Goal: Information Seeking & Learning: Check status

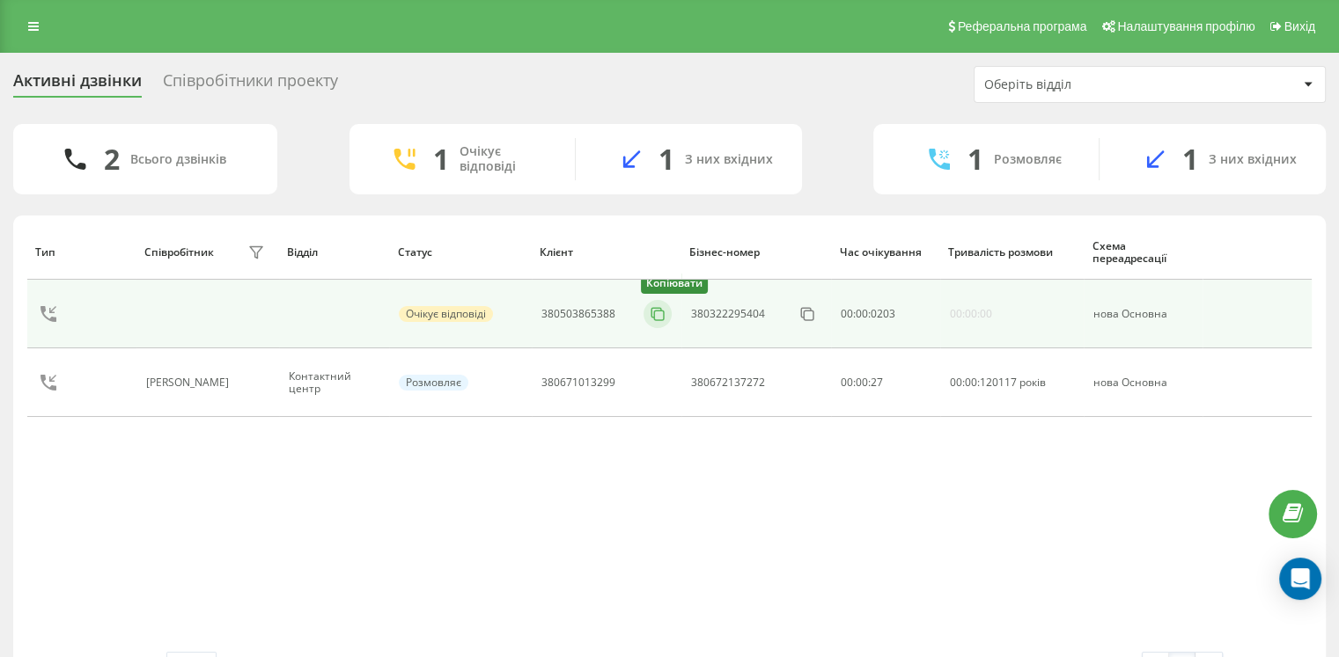
click at [666, 313] on button at bounding box center [657, 314] width 28 height 19
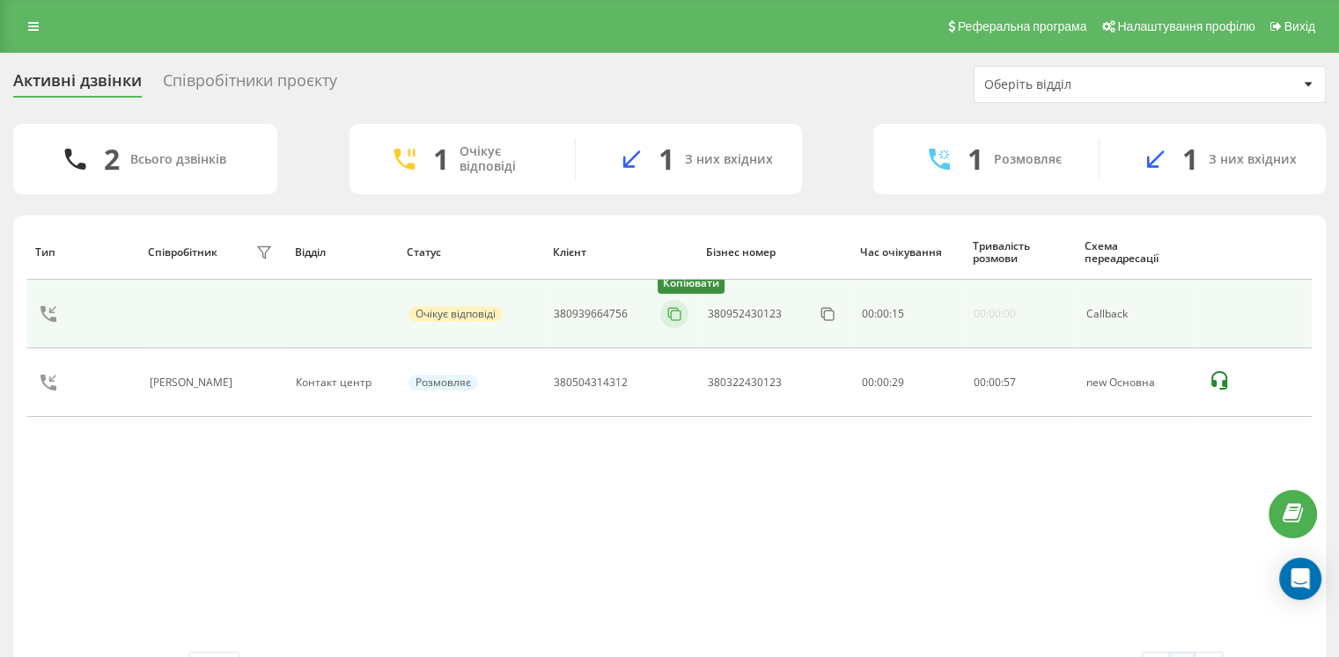
click at [679, 311] on icon at bounding box center [674, 314] width 18 height 18
click at [674, 322] on button at bounding box center [674, 314] width 28 height 19
click at [675, 318] on icon at bounding box center [674, 314] width 18 height 18
click at [676, 315] on icon at bounding box center [674, 314] width 18 height 18
click at [669, 312] on icon at bounding box center [674, 314] width 18 height 18
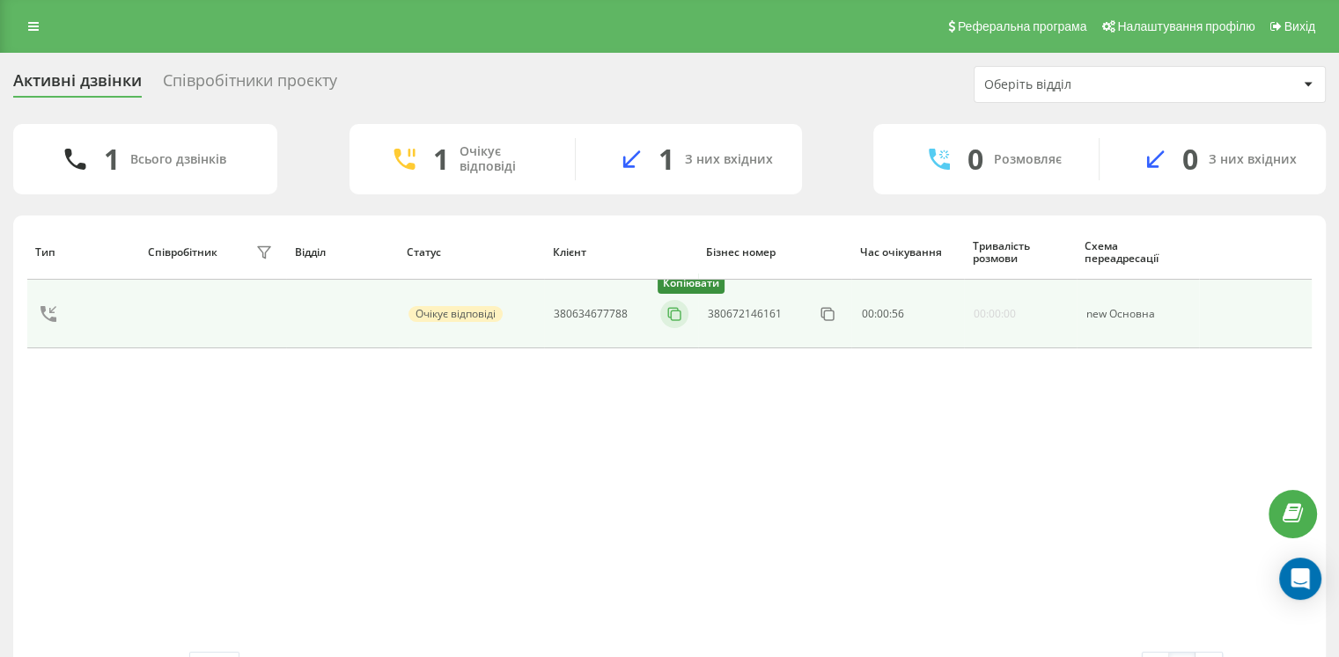
click at [671, 314] on rect at bounding box center [676, 316] width 10 height 10
click at [678, 321] on icon at bounding box center [674, 314] width 18 height 18
click at [669, 318] on icon at bounding box center [674, 314] width 18 height 18
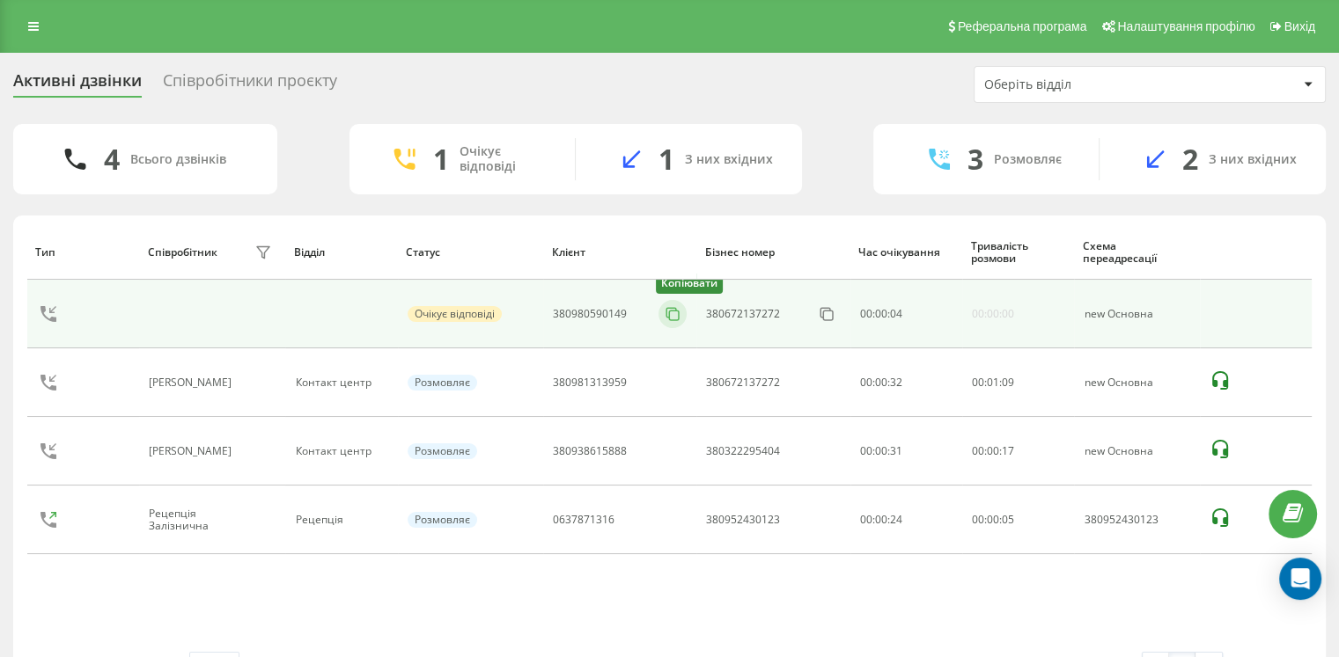
click at [671, 318] on icon at bounding box center [673, 314] width 18 height 18
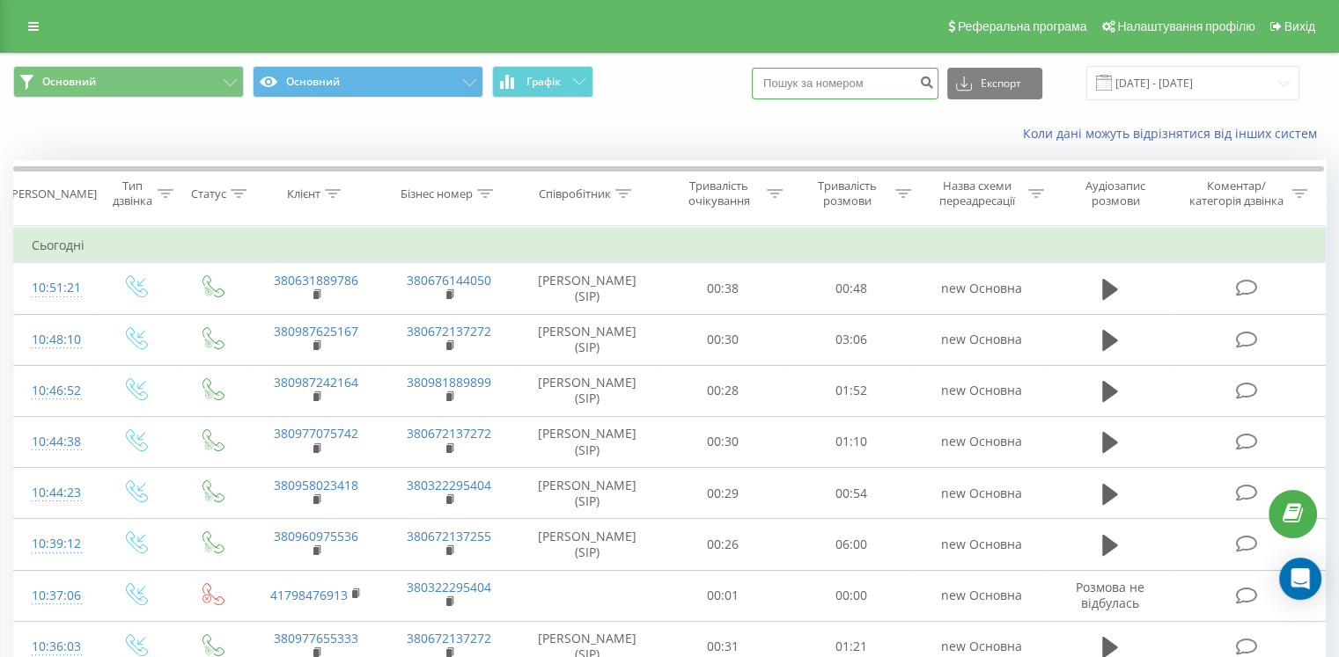
paste input "380995342717"
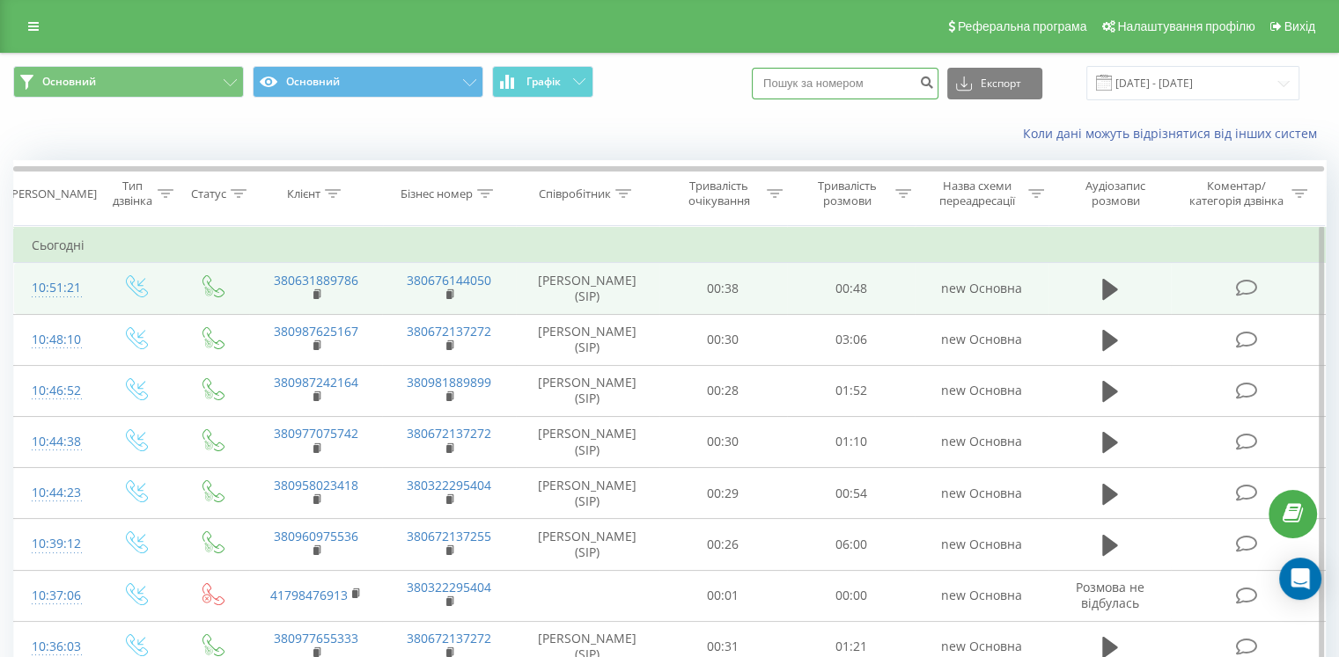
type input "380995342717"
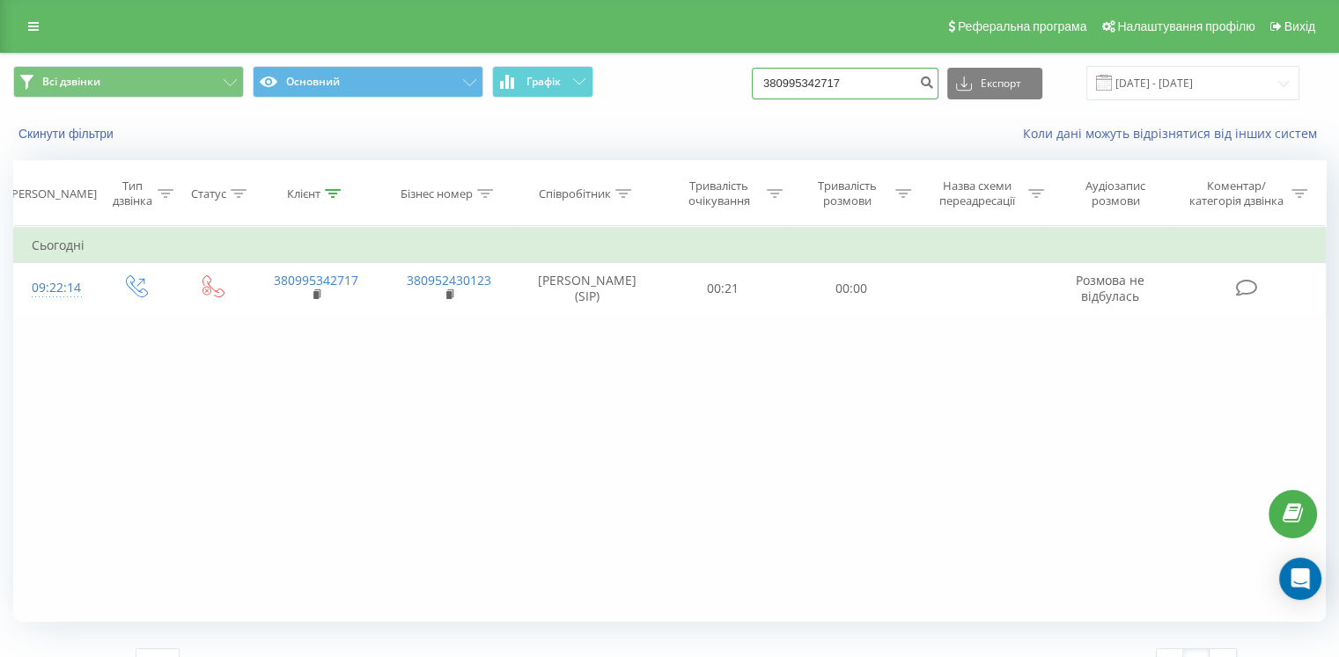
drag, startPoint x: 878, startPoint y: 77, endPoint x: 759, endPoint y: 71, distance: 119.8
click at [759, 71] on div "Всі дзвінки Основний Графік 380995342717 Експорт .csv .xls .xlsx [DATE] - [DATE]" at bounding box center [669, 83] width 1312 height 34
click at [834, 82] on input at bounding box center [845, 84] width 187 height 32
paste input "380638698936"
type input "380638698936"
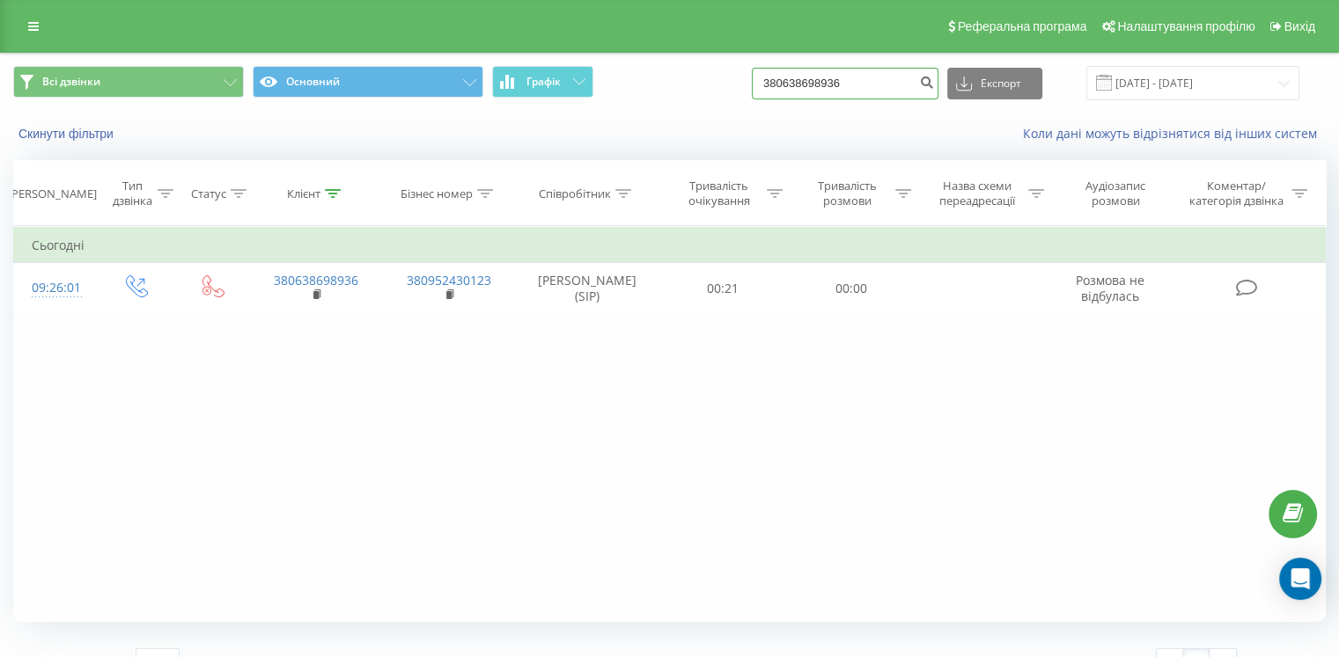
drag, startPoint x: 887, startPoint y: 92, endPoint x: 767, endPoint y: 89, distance: 120.6
click at [767, 90] on div "Всі дзвінки Основний Графік 380638698936 Експорт .csv .xls .xlsx 22.06.2025 - 2…" at bounding box center [669, 83] width 1312 height 34
paste input "83443522"
type input "380683443522"
drag, startPoint x: 894, startPoint y: 95, endPoint x: 743, endPoint y: 68, distance: 153.8
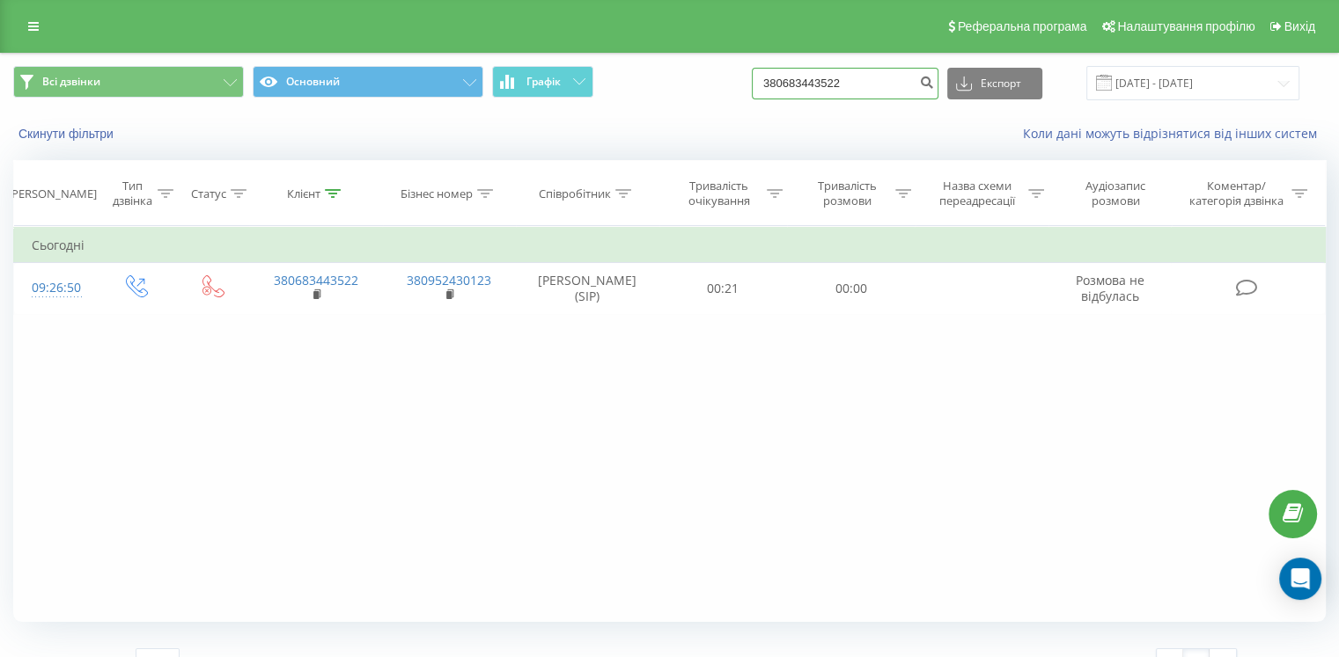
click at [743, 70] on div "Всі дзвінки Основний Графік 380683443522 Експорт .csv .xls .xlsx [DATE] - [DATE]" at bounding box center [669, 83] width 1312 height 34
paste input "969608688"
type input "380969608688"
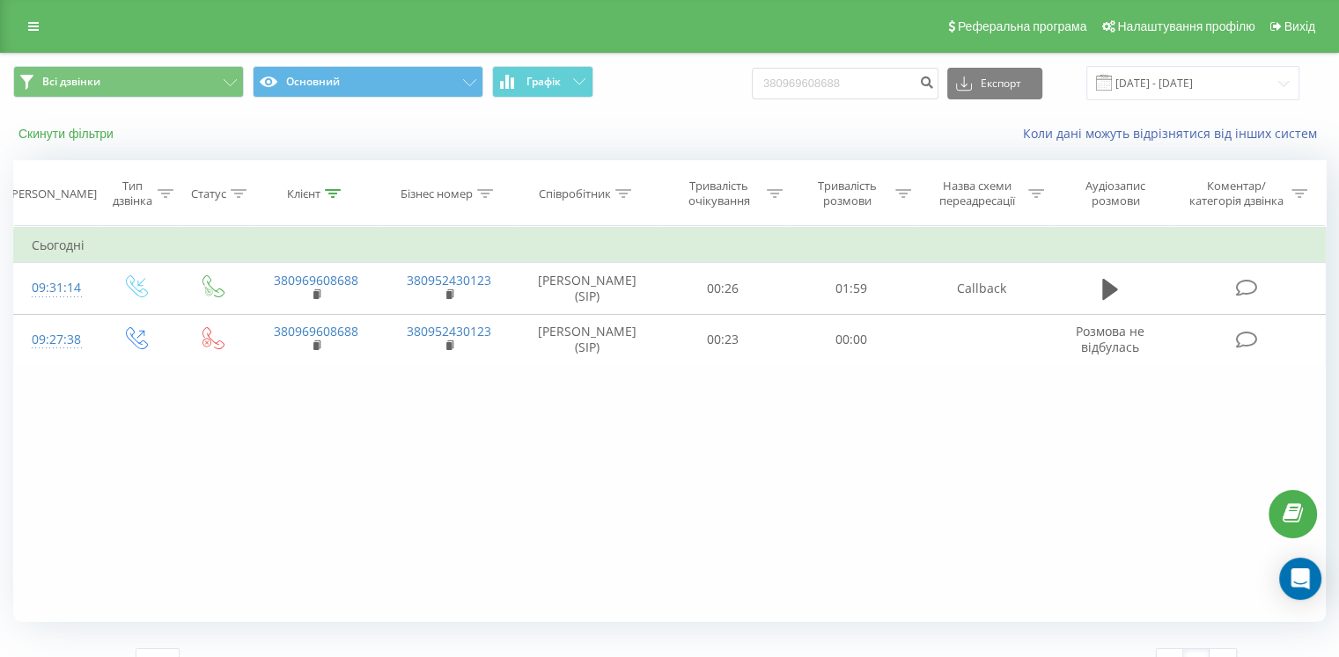
drag, startPoint x: 36, startPoint y: 145, endPoint x: 36, endPoint y: 136, distance: 9.7
click at [36, 140] on div "Скинути фільтри Коли дані можуть відрізнятися вiд інших систем" at bounding box center [669, 134] width 1337 height 42
click at [36, 136] on button "Скинути фільтри" at bounding box center [67, 134] width 109 height 16
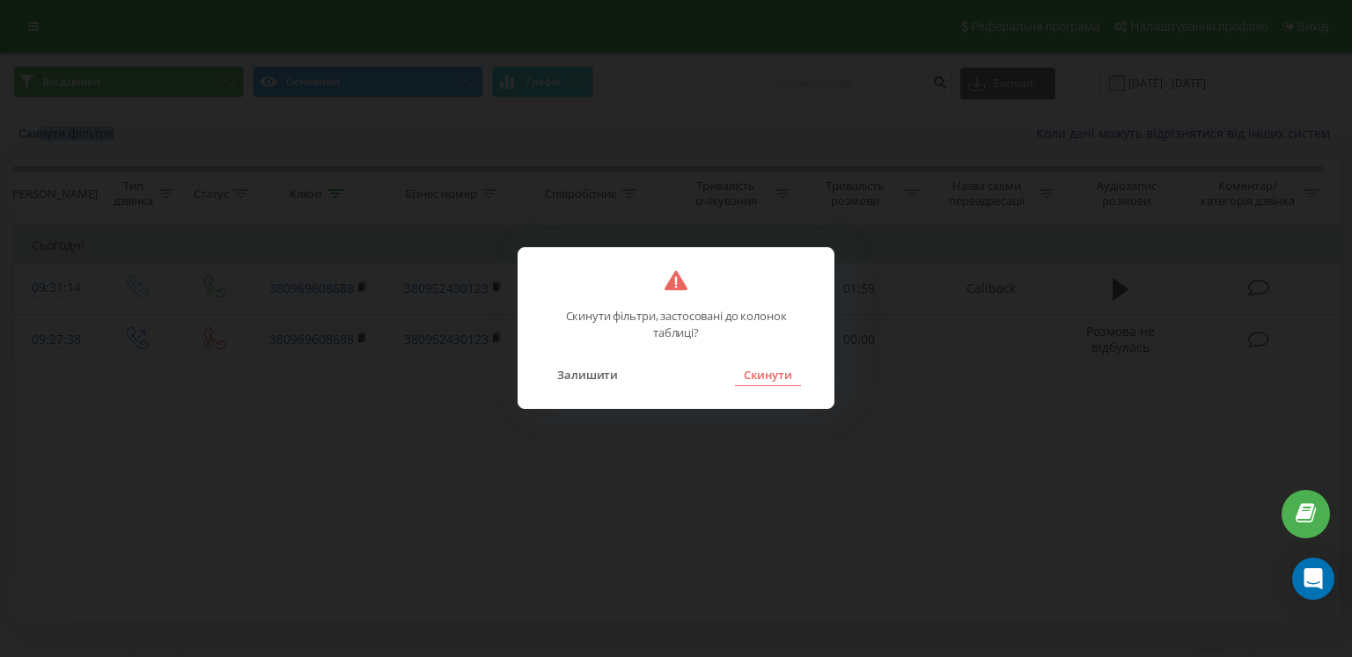
drag, startPoint x: 775, startPoint y: 377, endPoint x: 628, endPoint y: 169, distance: 254.4
click at [774, 377] on button "Скинути" at bounding box center [768, 374] width 66 height 23
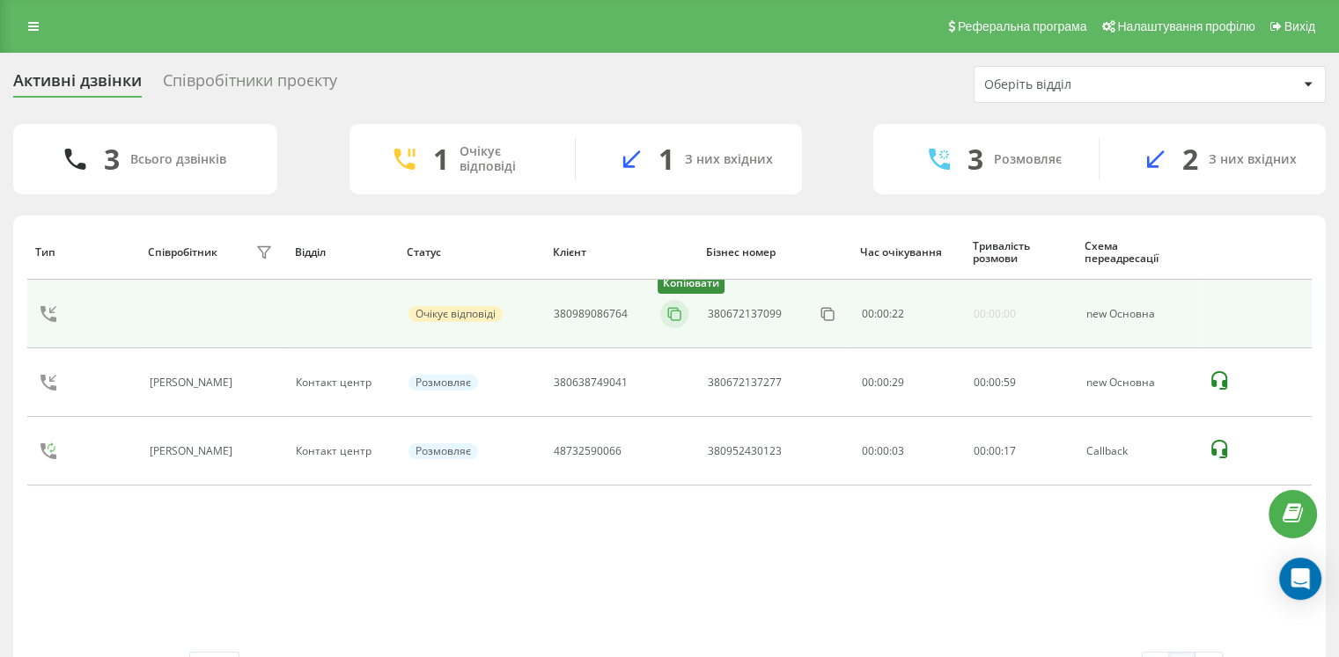
click at [673, 315] on icon at bounding box center [674, 314] width 18 height 18
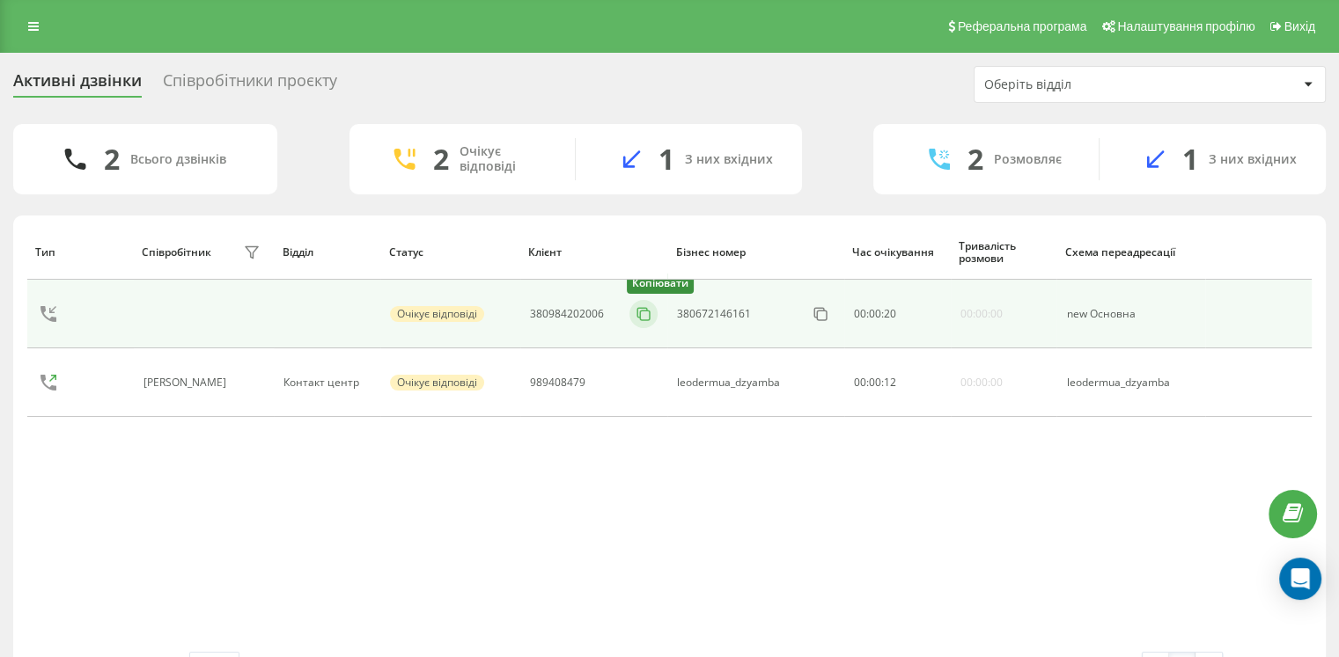
click at [643, 314] on icon at bounding box center [644, 314] width 18 height 18
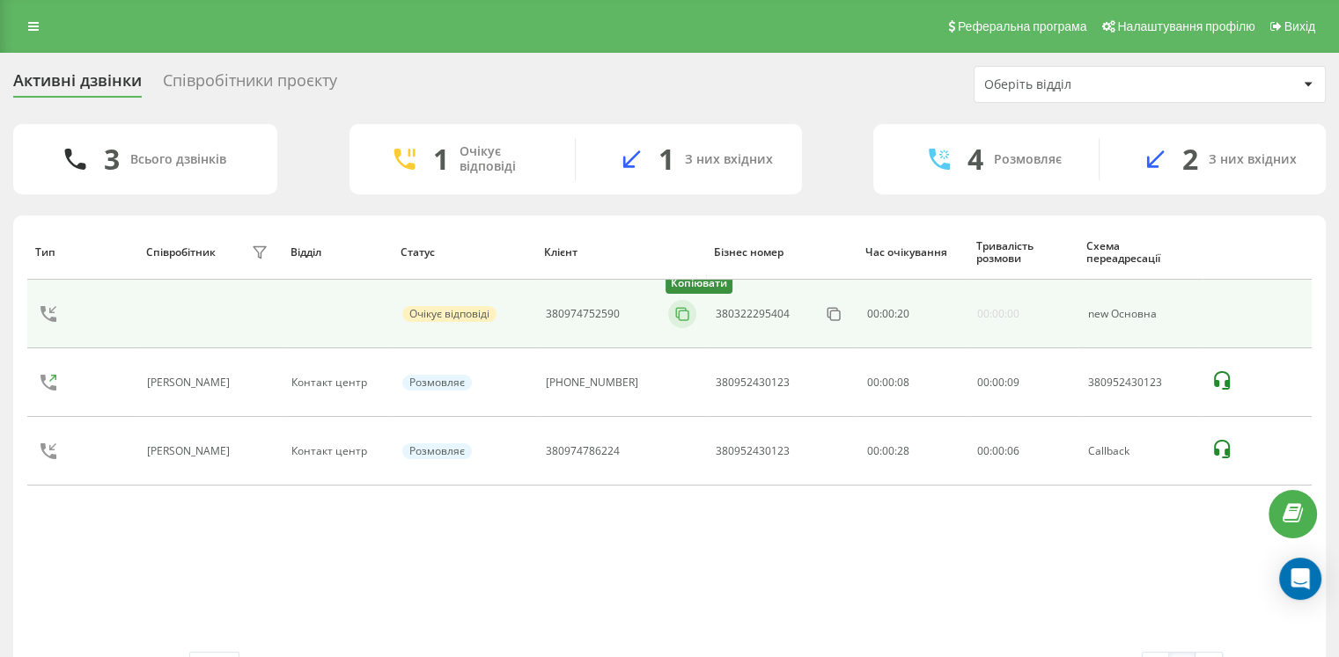
click at [679, 318] on icon at bounding box center [682, 314] width 18 height 18
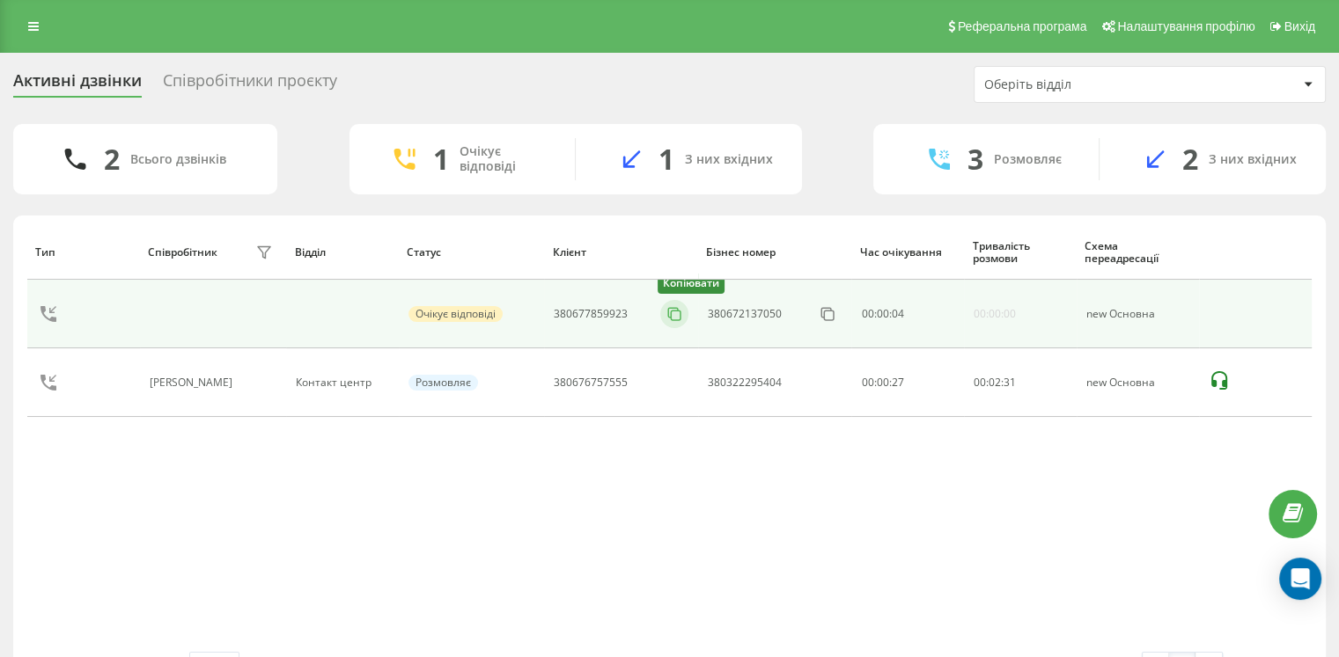
click at [679, 320] on icon at bounding box center [674, 314] width 18 height 18
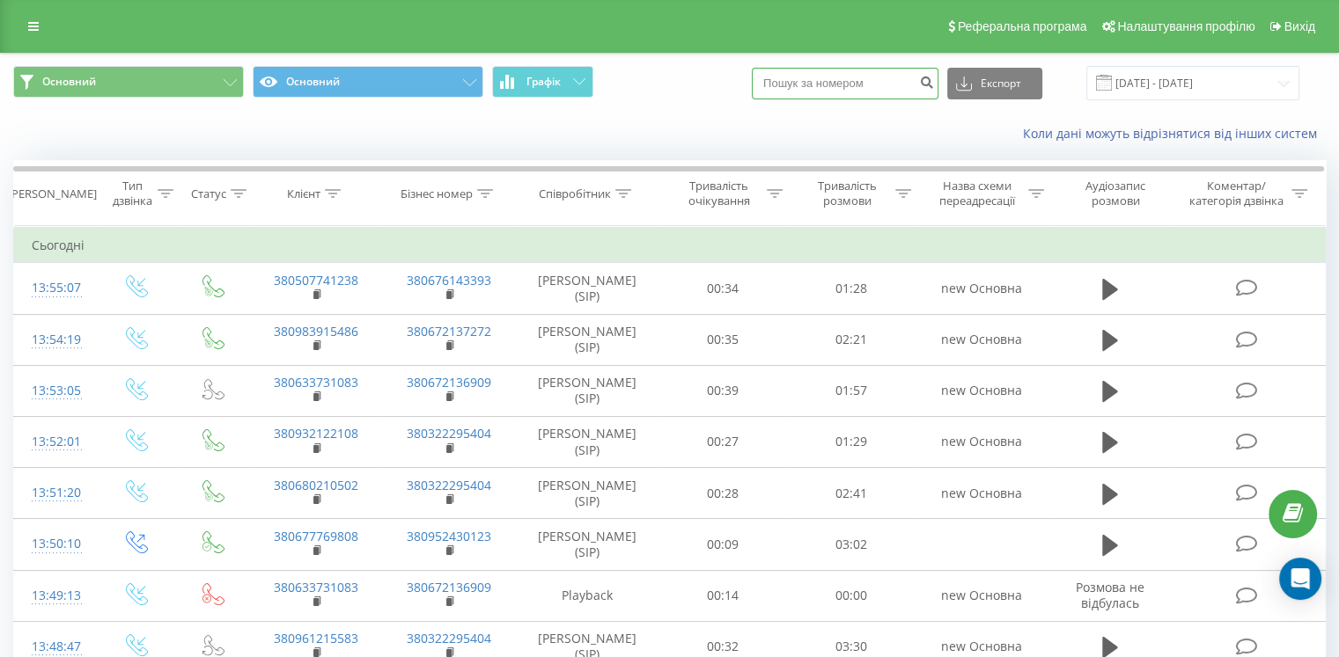
click at [825, 78] on input at bounding box center [845, 84] width 187 height 32
paste input "380935116553"
type input "380935116553"
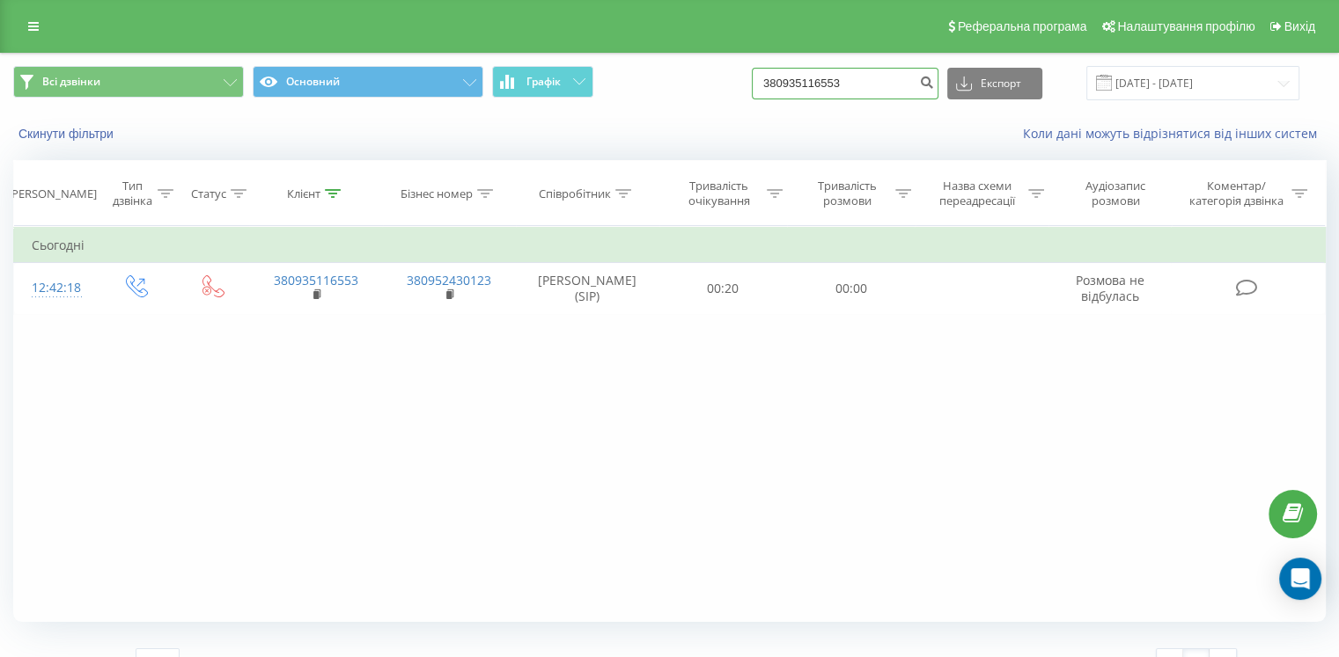
drag, startPoint x: 878, startPoint y: 85, endPoint x: 735, endPoint y: 75, distance: 143.8
click at [736, 75] on div "Всі дзвінки Основний Графік 380935116553 Експорт .csv .xls .xlsx 22.06.2025 - 2…" at bounding box center [669, 83] width 1312 height 34
paste input "638698936"
type input "380638698936"
drag, startPoint x: 877, startPoint y: 78, endPoint x: 708, endPoint y: 89, distance: 169.3
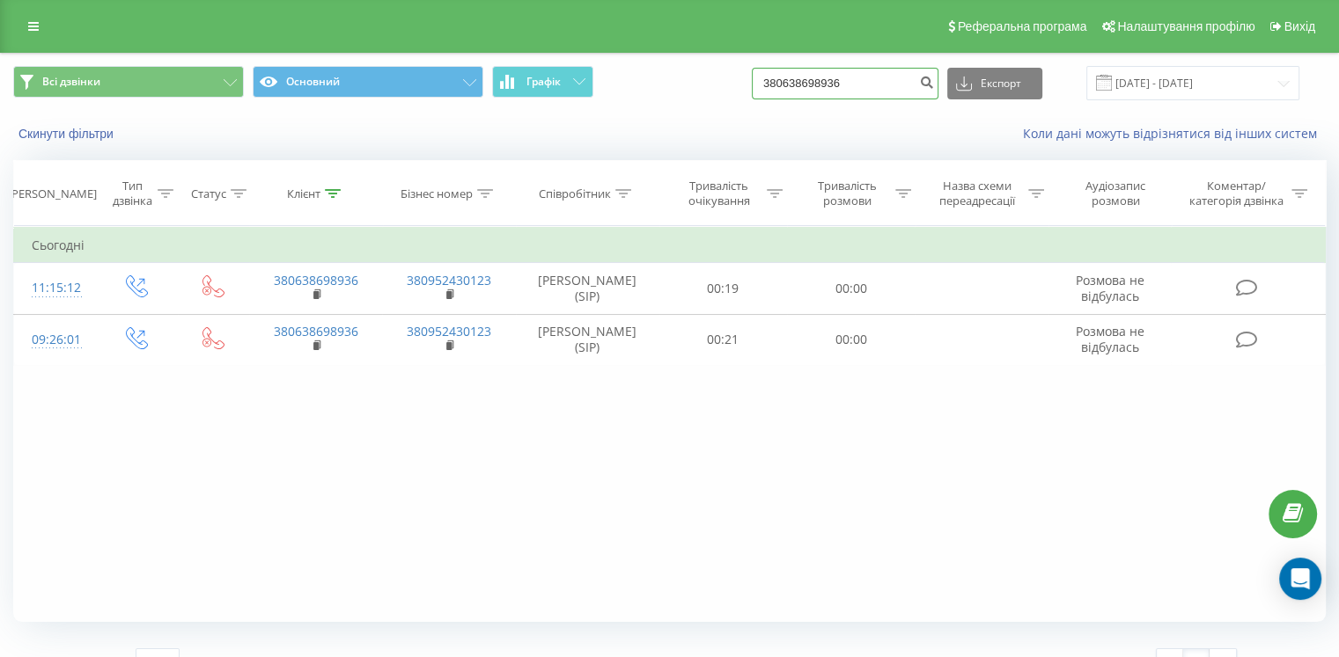
click at [708, 89] on div "Всі дзвінки Основний Графік 380638698936 Експорт .csv .xls .xlsx 22.06.2025 - 2…" at bounding box center [669, 83] width 1312 height 34
paste input "730746589"
type input "380730746589"
drag, startPoint x: 822, startPoint y: 84, endPoint x: 767, endPoint y: 79, distance: 55.6
click at [757, 85] on div "Всі дзвінки Основний Графік 380730746589 Експорт .csv .xls .xlsx 22.06.2025 - 2…" at bounding box center [669, 83] width 1312 height 34
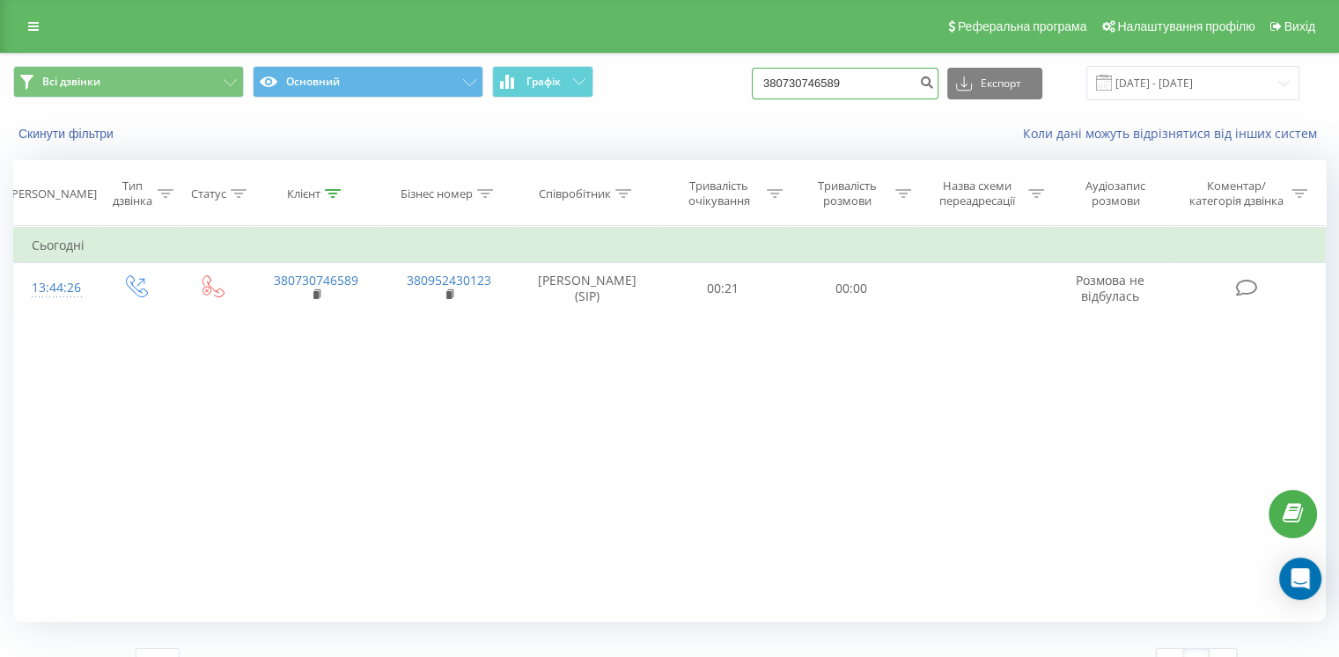
paste input "679028616"
type input "380679028616"
click at [60, 124] on div "Скинути фільтри Коли дані можуть відрізнятися вiд інших систем" at bounding box center [669, 134] width 1337 height 42
click at [62, 136] on button "Скинути фільтри" at bounding box center [67, 134] width 109 height 16
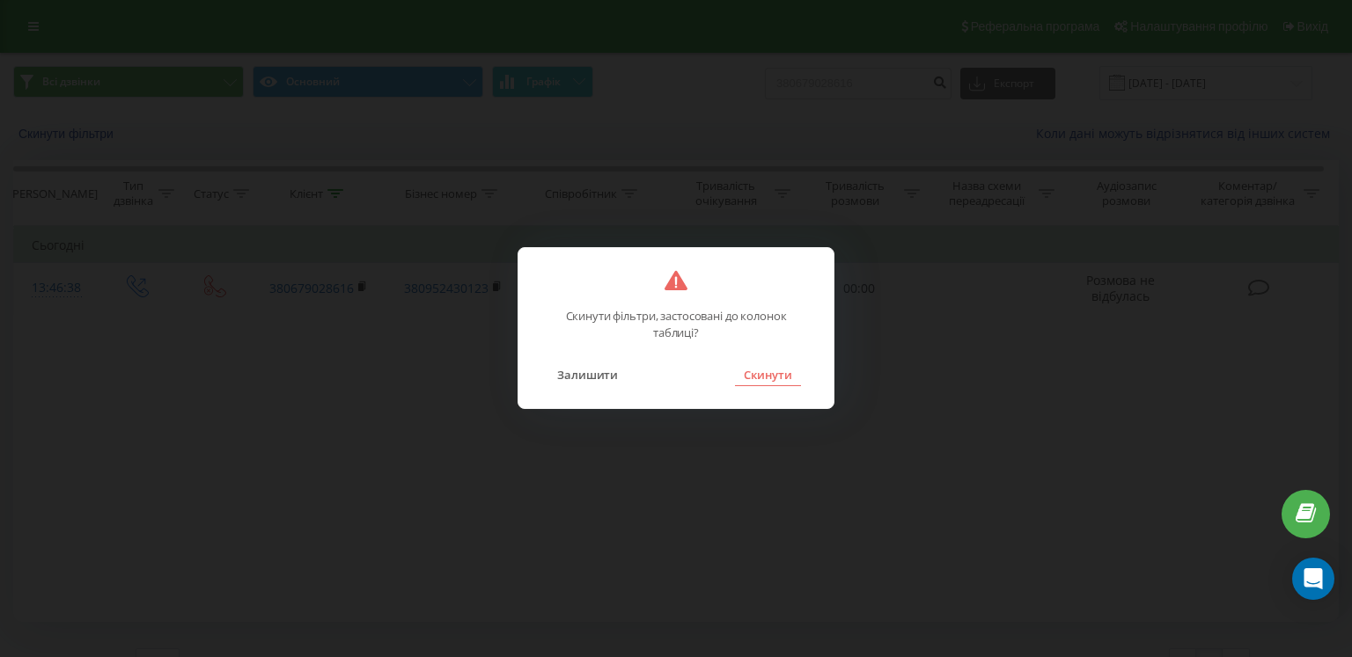
click at [774, 374] on button "Скинути" at bounding box center [768, 374] width 66 height 23
